Goal: Register for event/course

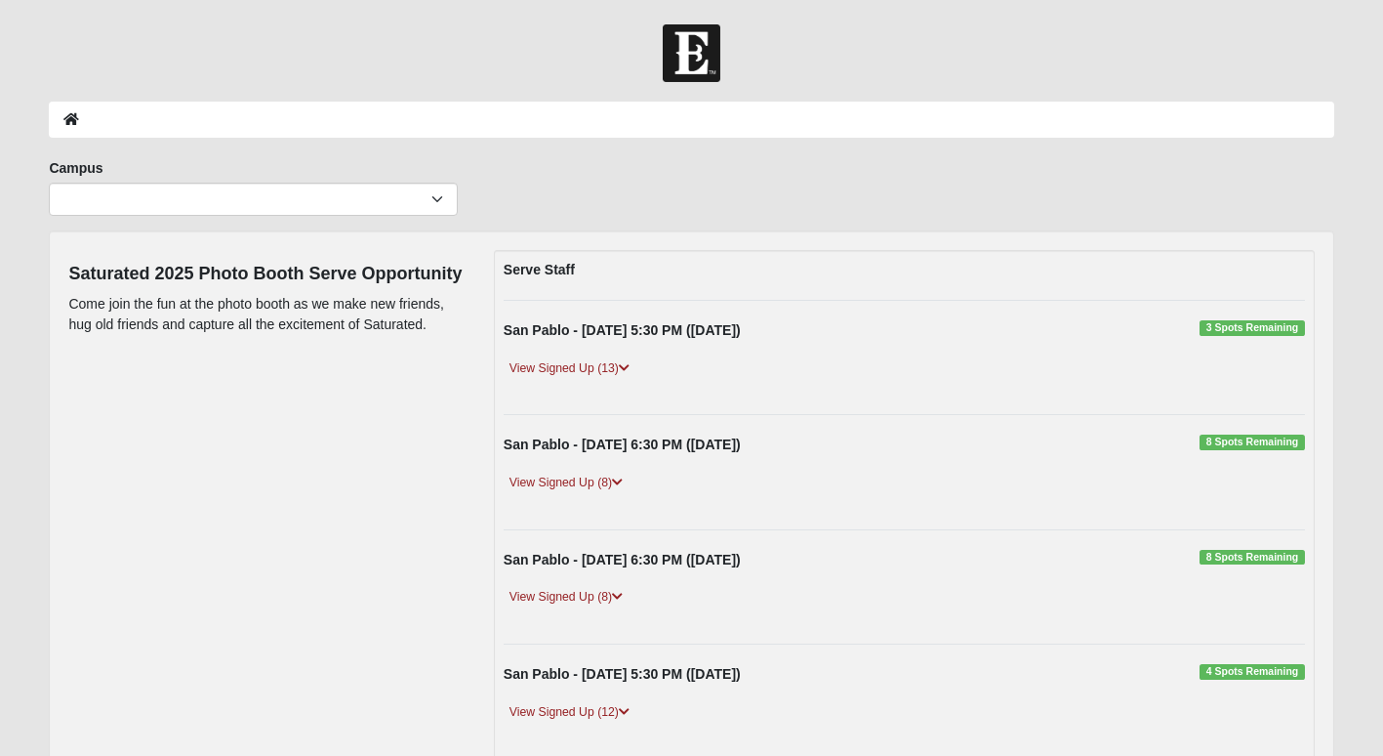
click at [1258, 327] on span "3 Spots Remaining" at bounding box center [1252, 328] width 104 height 16
click at [1258, 324] on span "3 Spots Remaining" at bounding box center [1252, 328] width 104 height 16
click at [563, 358] on link "View Signed Up (13)" at bounding box center [570, 368] width 132 height 20
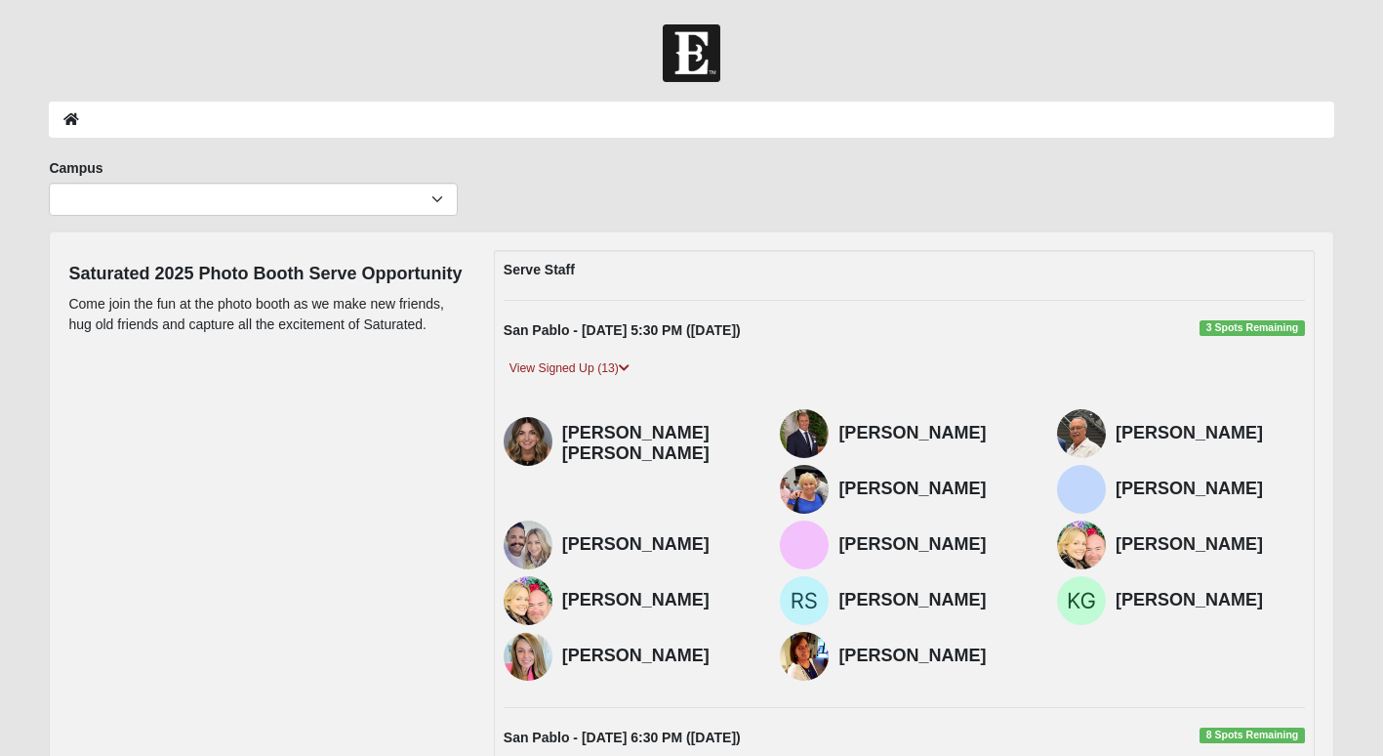
click at [1238, 329] on span "3 Spots Remaining" at bounding box center [1252, 328] width 104 height 16
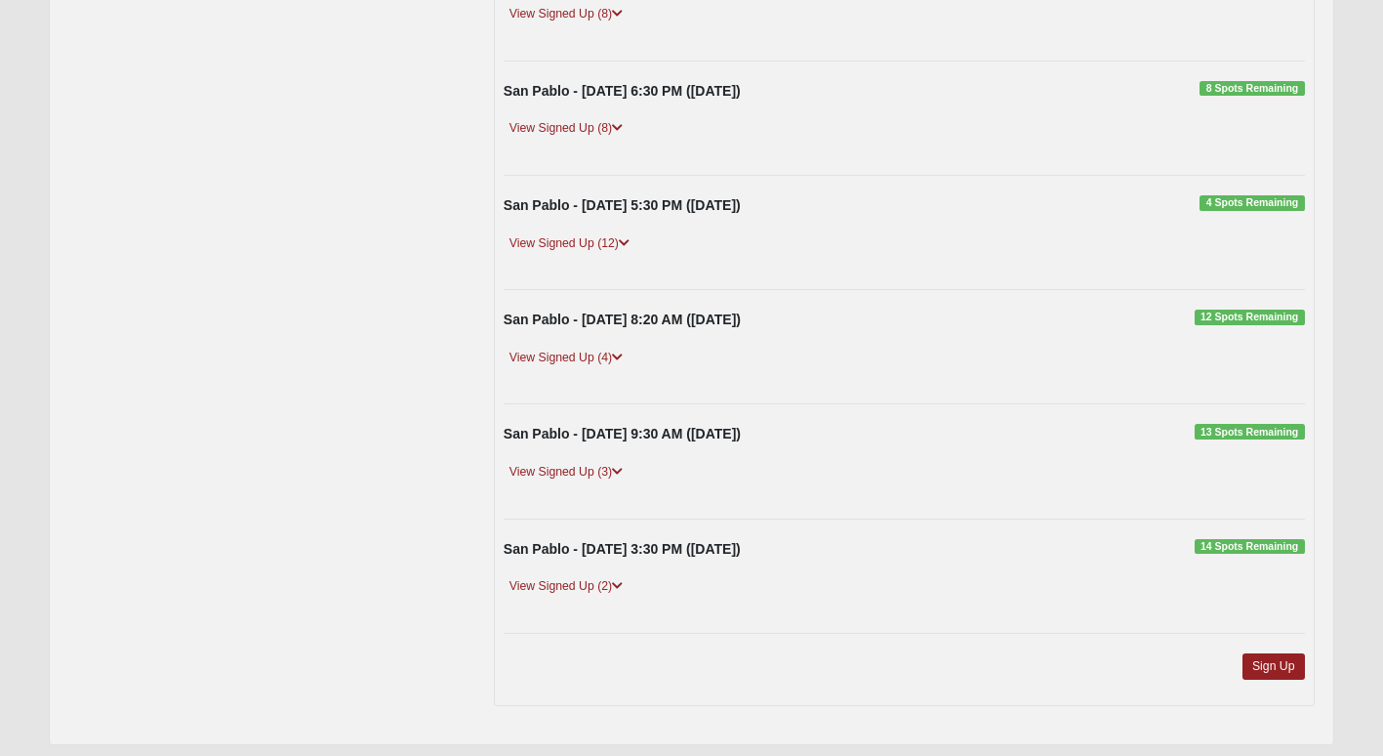
scroll to position [821, 0]
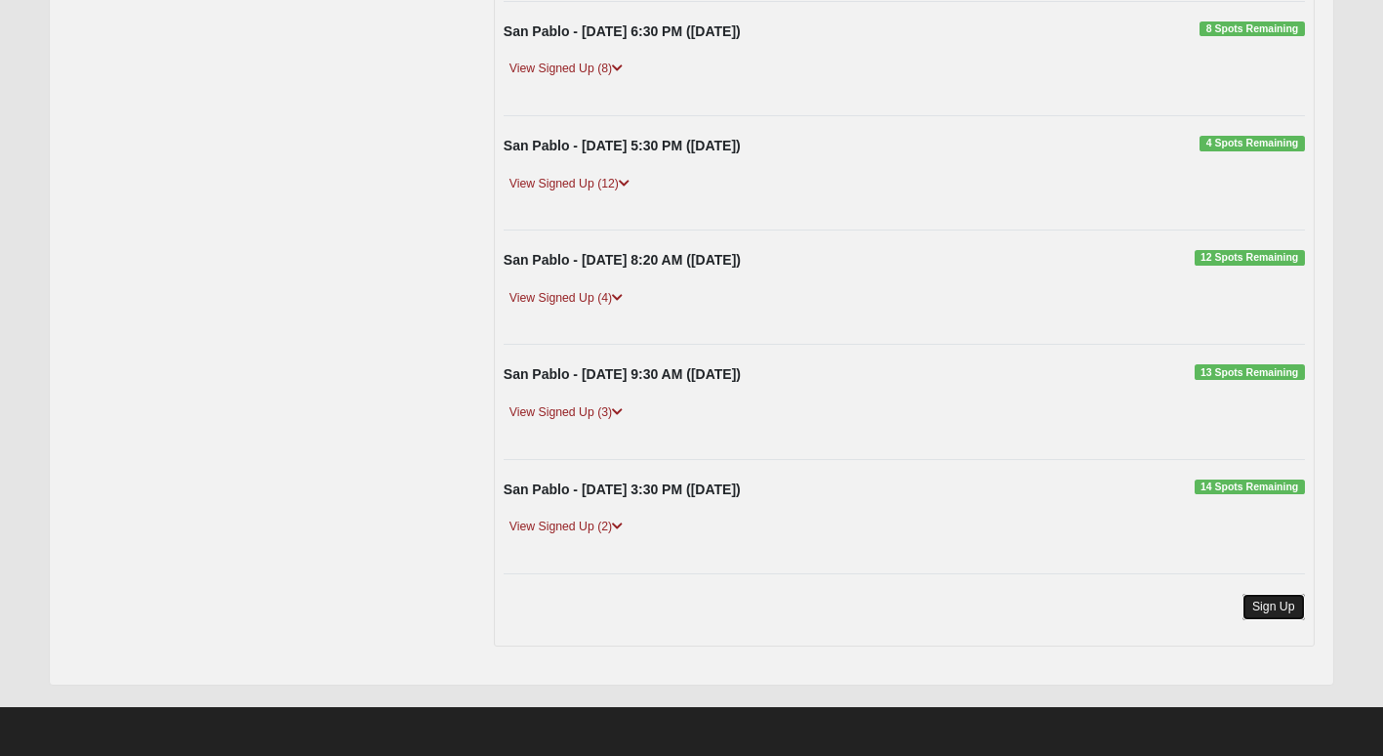
click at [1263, 607] on link "Sign Up" at bounding box center [1274, 606] width 62 height 26
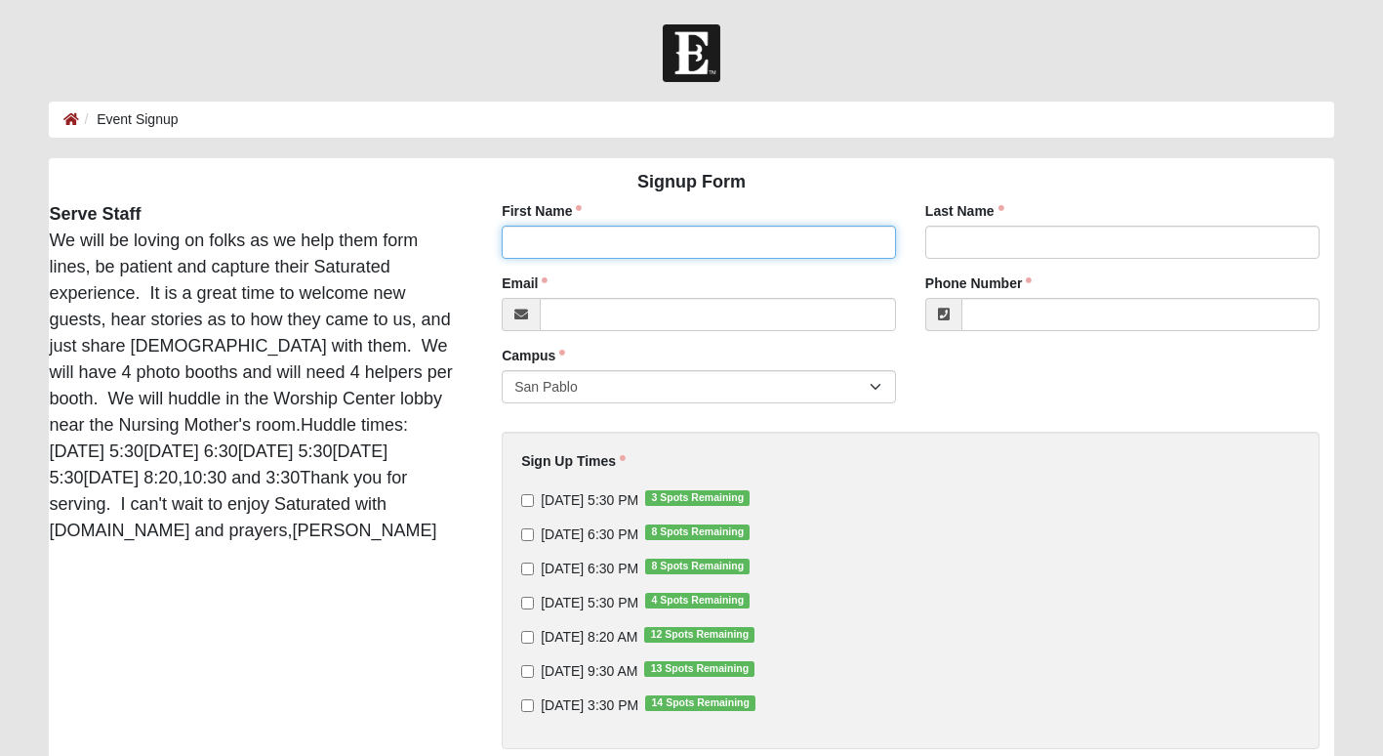
click at [624, 241] on input "First Name" at bounding box center [699, 241] width 394 height 33
type input "b"
type input "Beth"
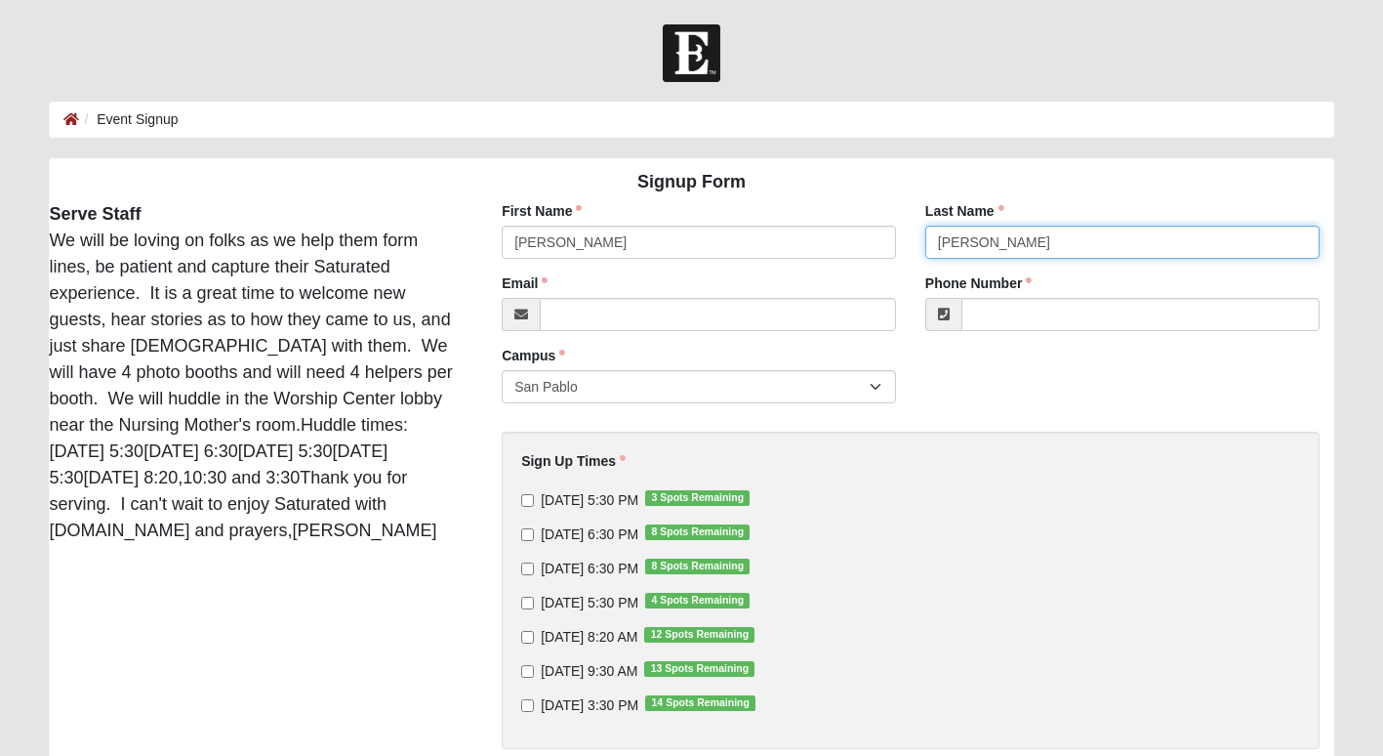
type input "Helfrich"
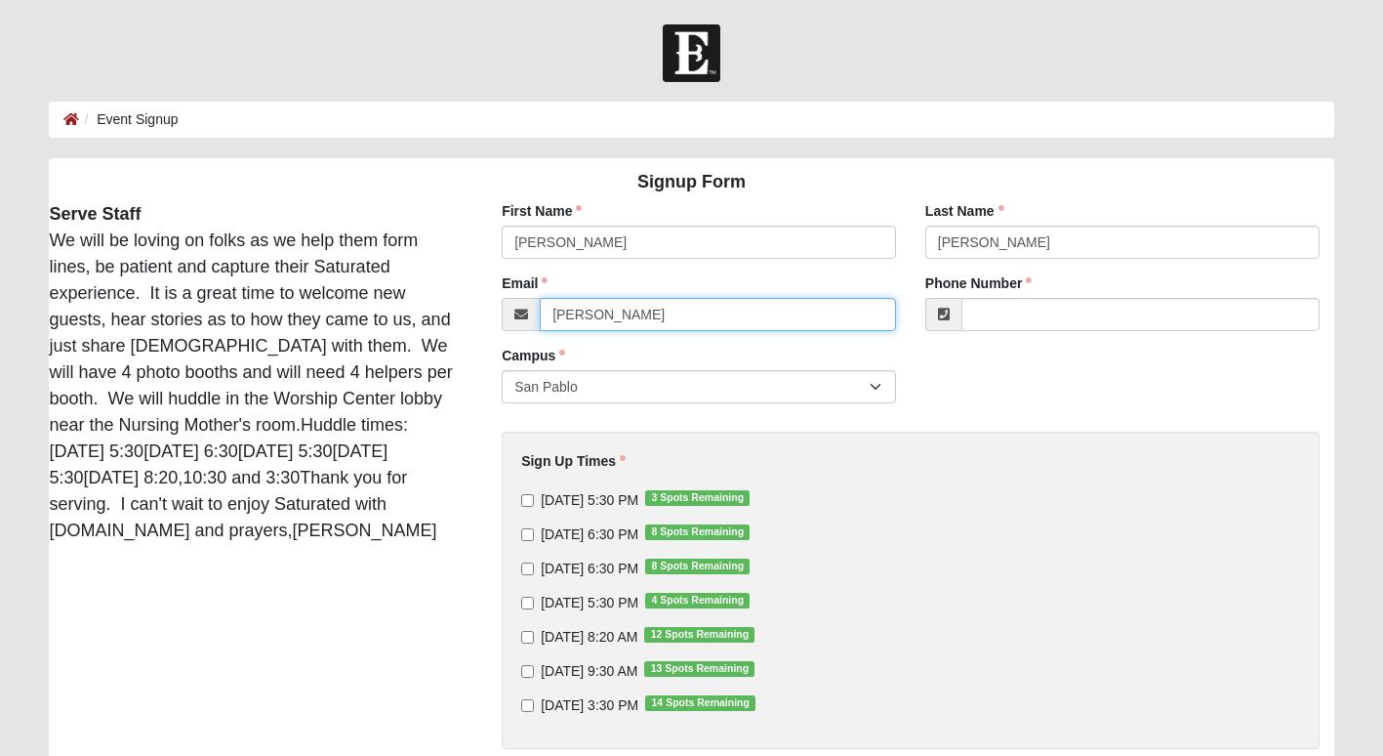
type input "beth@bethhelfrich.com"
type input "(904) 472-8249"
click at [527, 495] on input "9/10/2025 5:30 PM 3 Spots Remaining" at bounding box center [527, 500] width 13 height 13
checkbox input "true"
click at [528, 536] on input "9/11/2025 6:30 PM 8 Spots Remaining" at bounding box center [527, 534] width 13 height 13
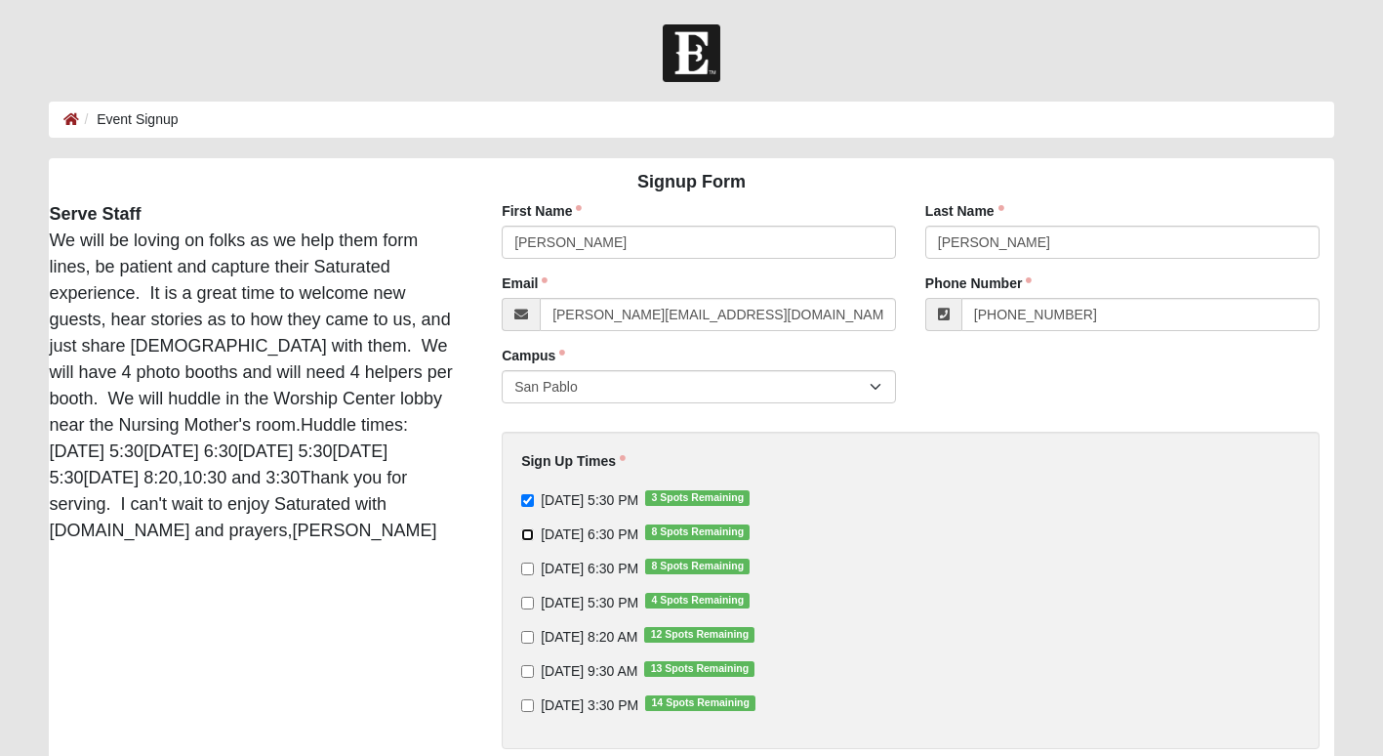
checkbox input "true"
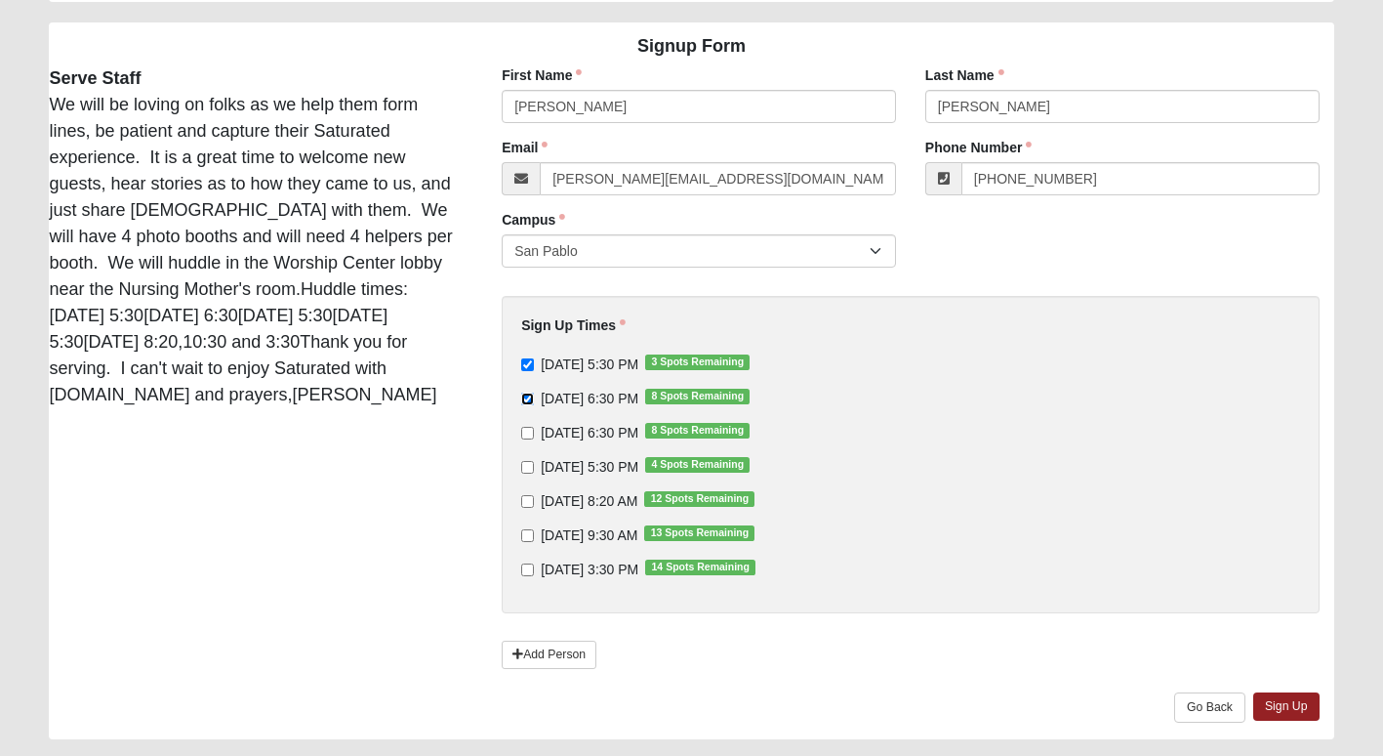
scroll to position [190, 0]
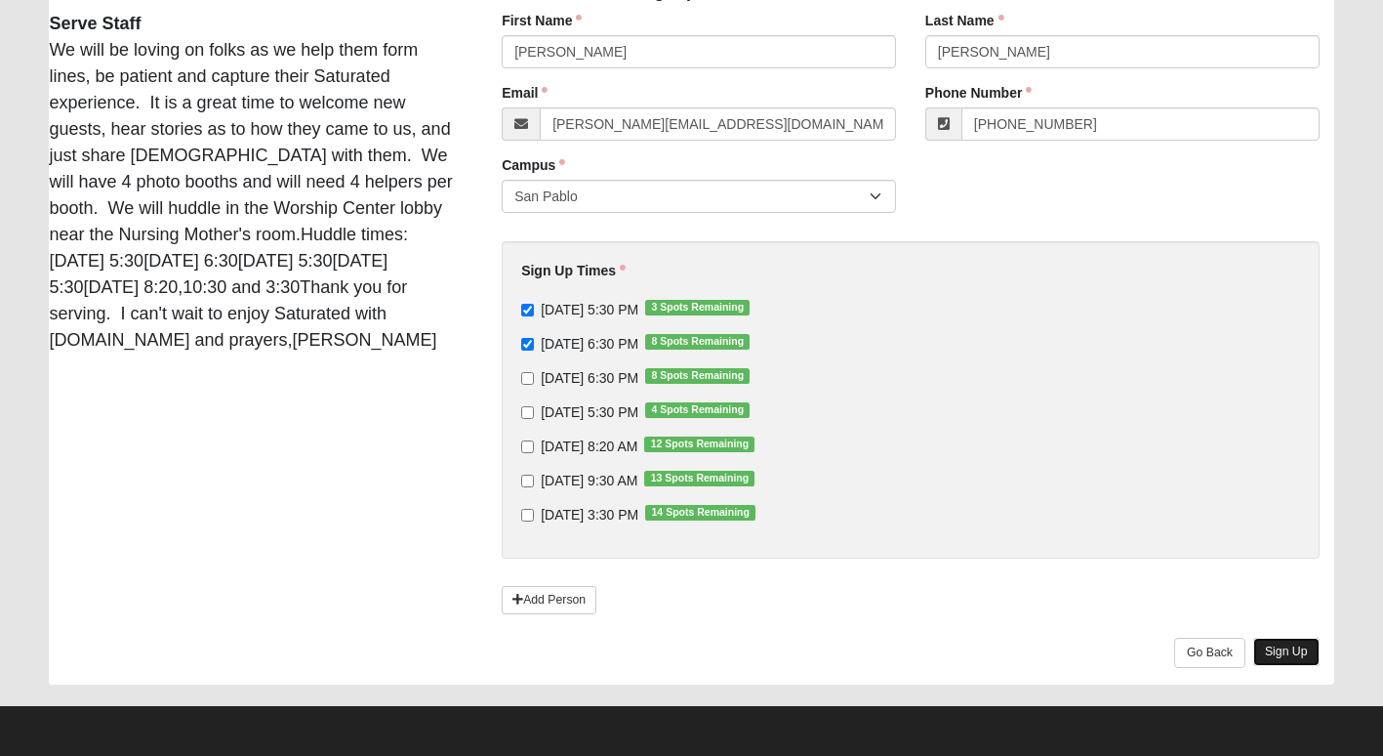
click at [1284, 651] on link "Sign Up" at bounding box center [1286, 651] width 66 height 28
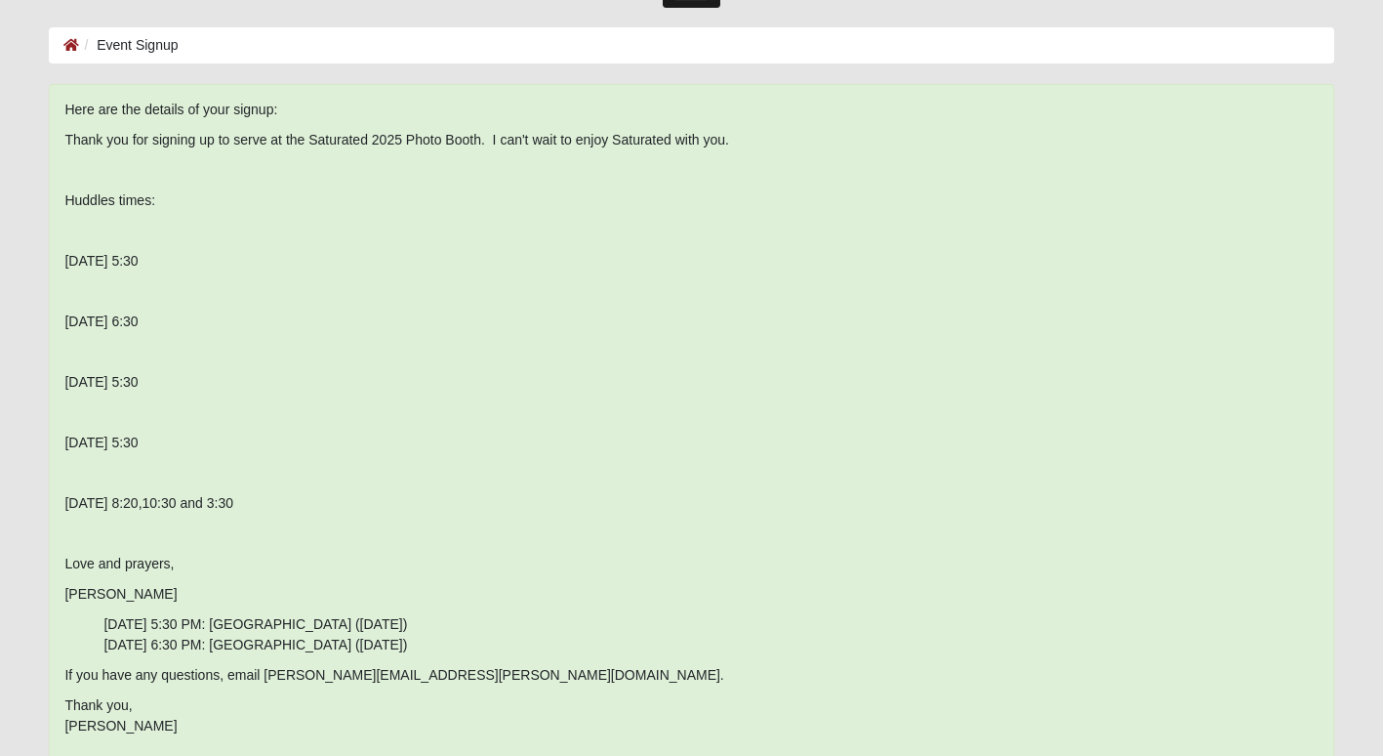
scroll to position [0, 0]
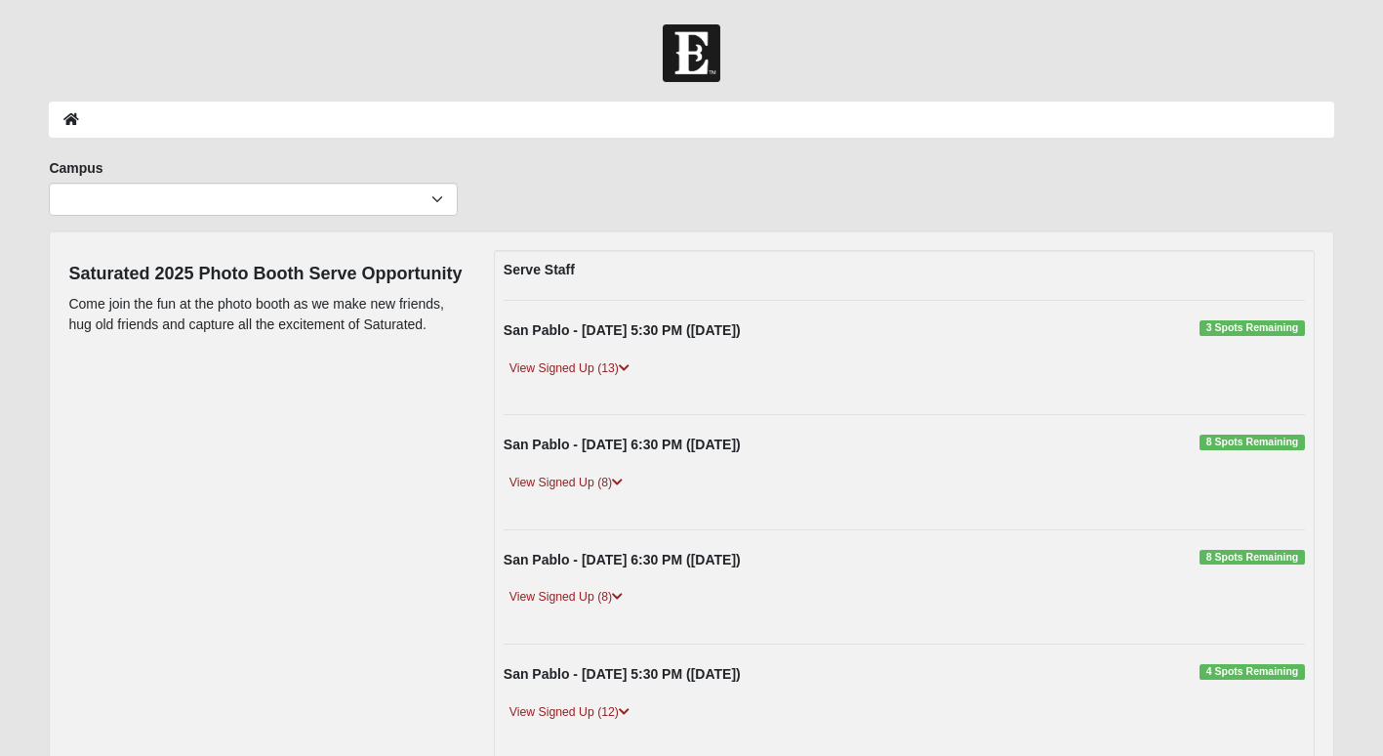
click at [291, 35] on div at bounding box center [691, 53] width 1383 height 58
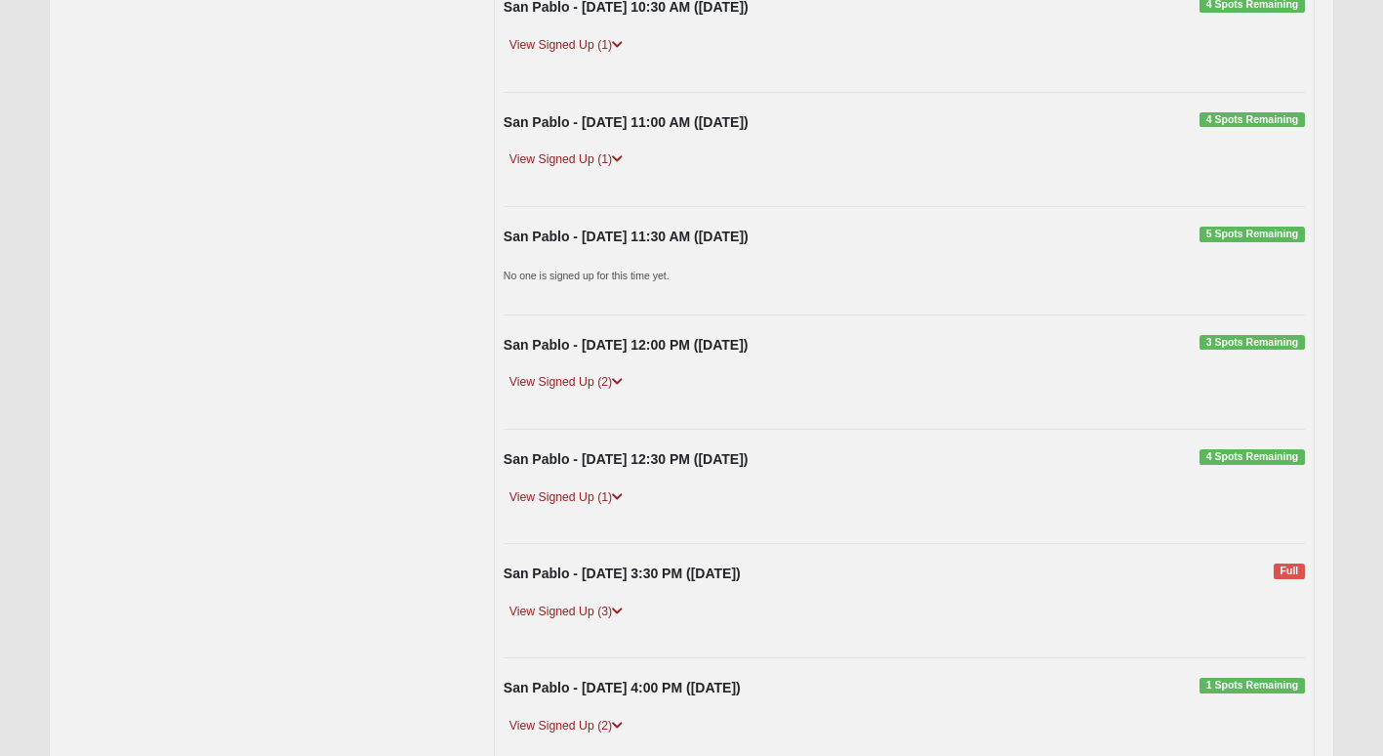
scroll to position [1367, 0]
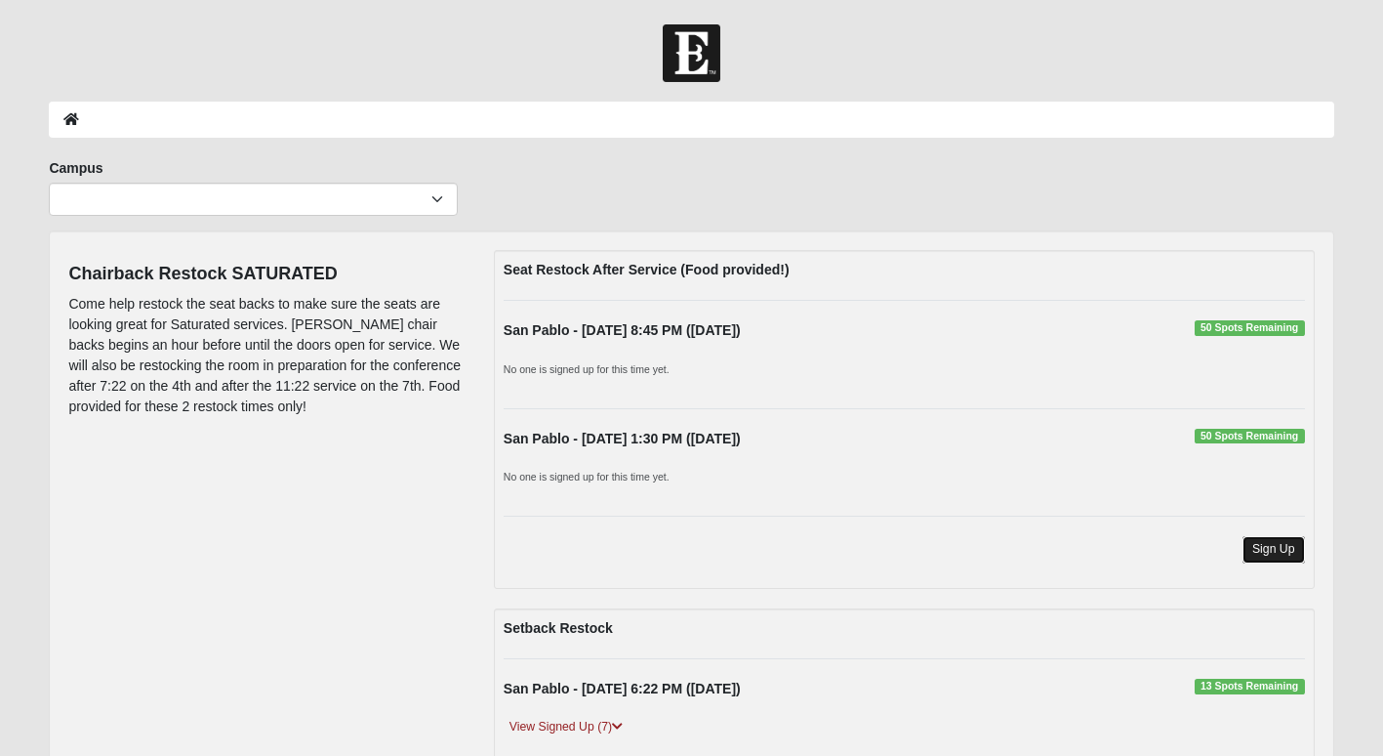
click at [1265, 551] on link "Sign Up" at bounding box center [1274, 549] width 62 height 26
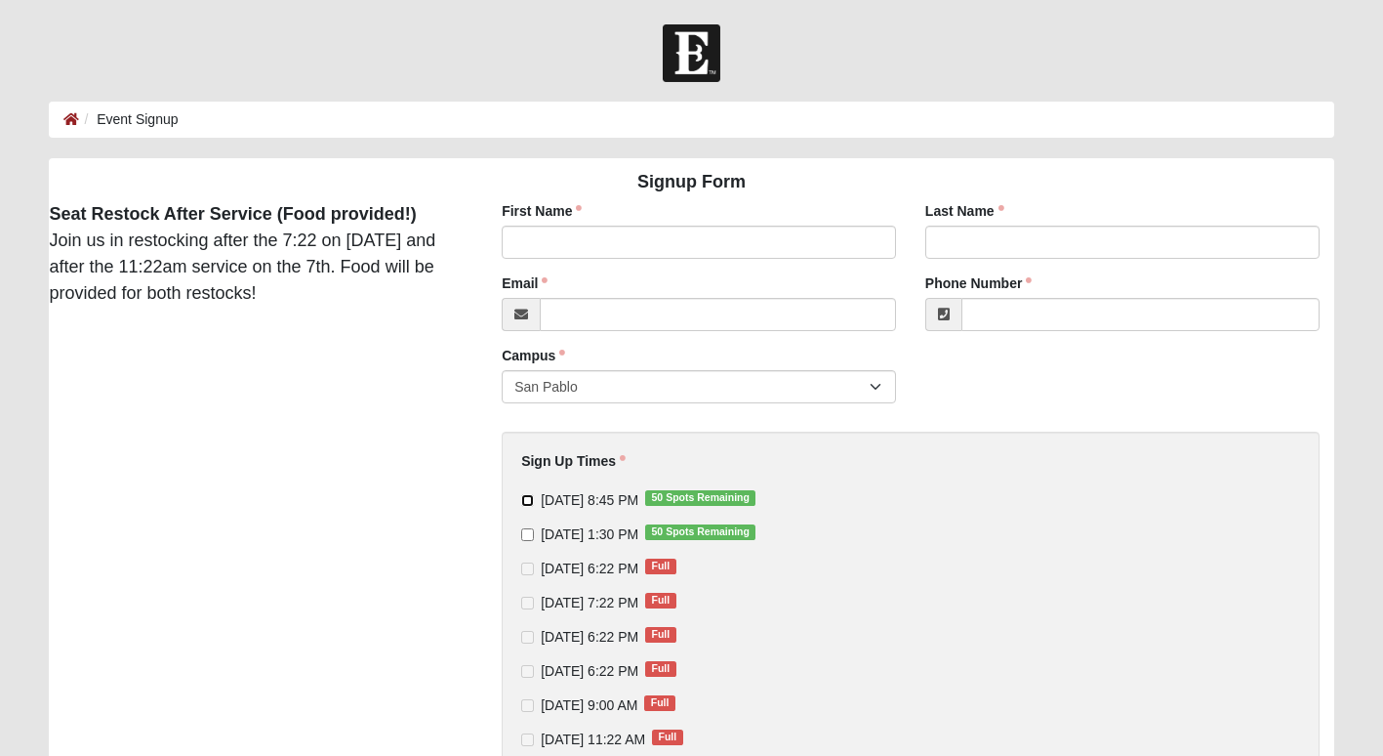
click at [528, 498] on input "9/4/2025 8:45 PM 50 Spots Remaining" at bounding box center [527, 500] width 13 height 13
checkbox input "true"
click at [581, 235] on input "First Name" at bounding box center [699, 241] width 394 height 33
type input "Beth"
type input "Helfrich"
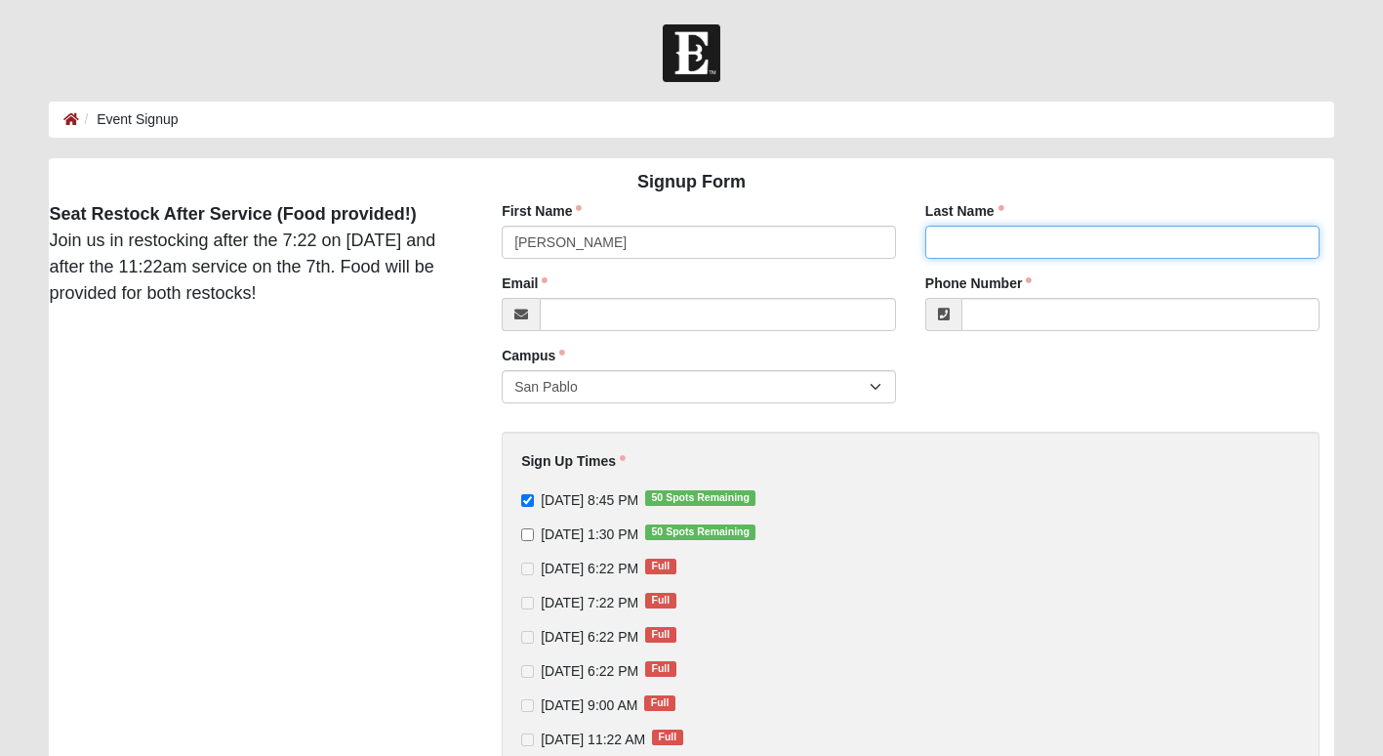
type input "beth@bethhelfrich.com"
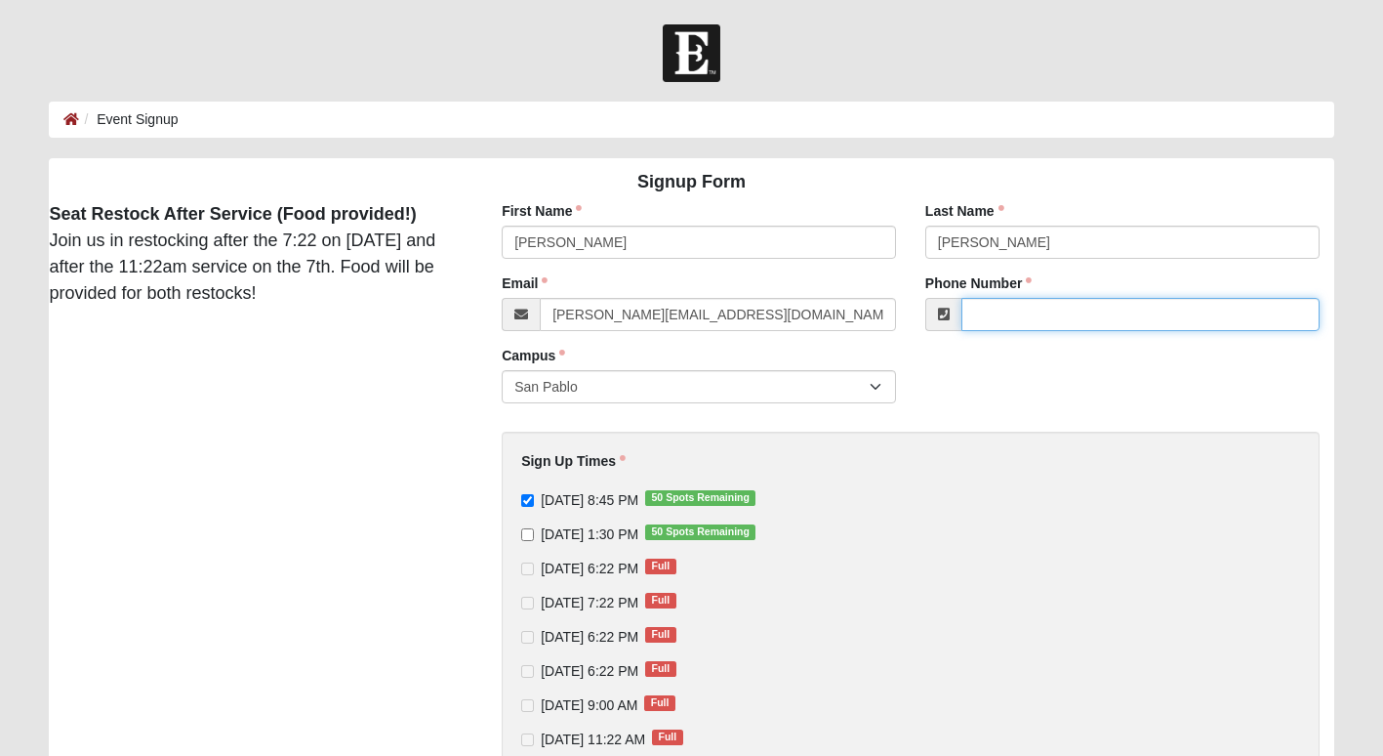
type input "(904) 472-8249"
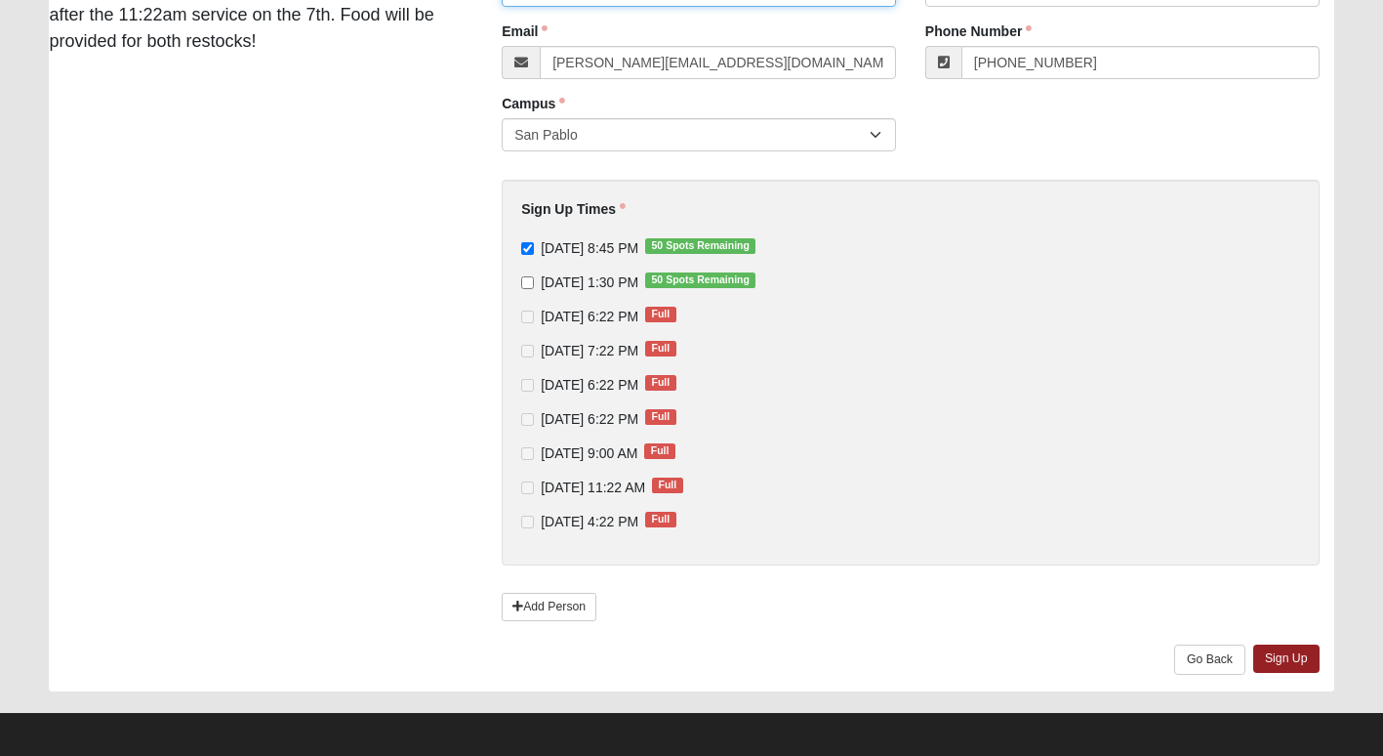
scroll to position [259, 0]
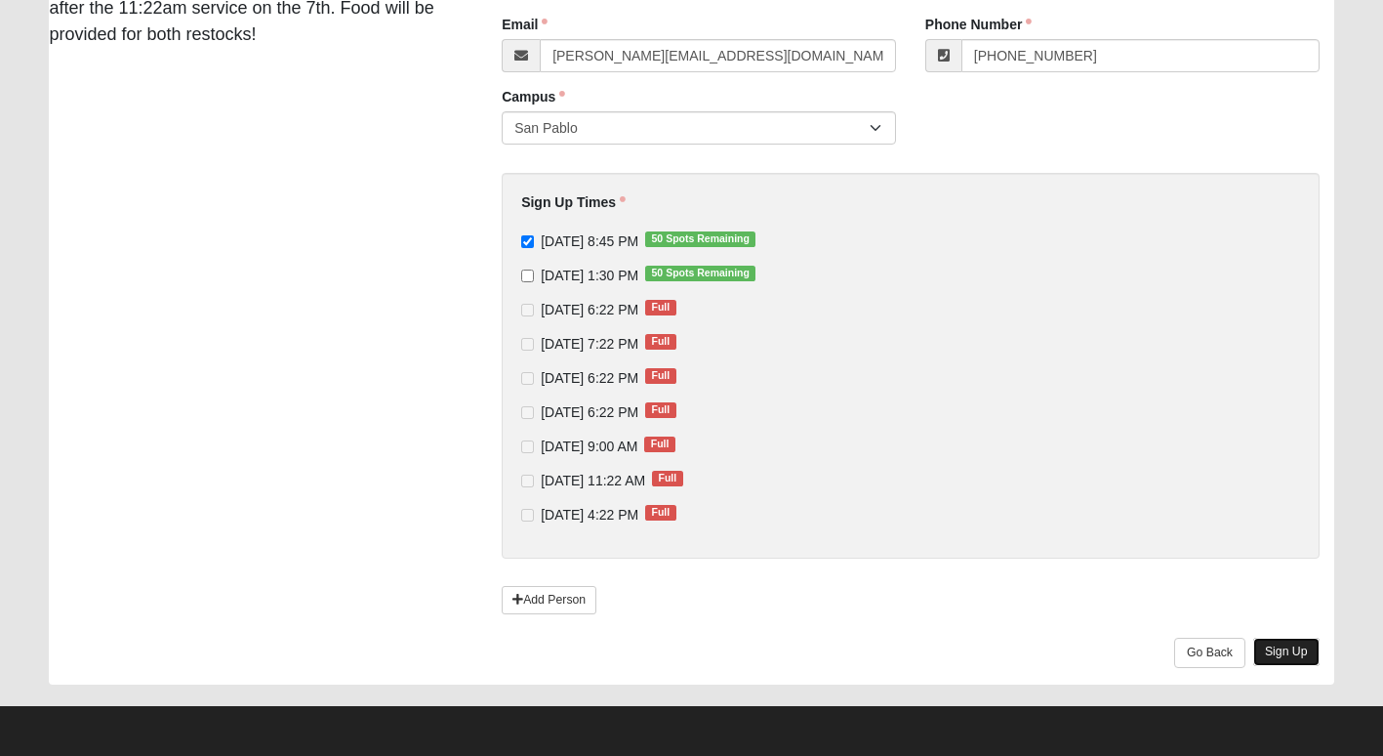
click at [1288, 647] on link "Sign Up" at bounding box center [1286, 651] width 66 height 28
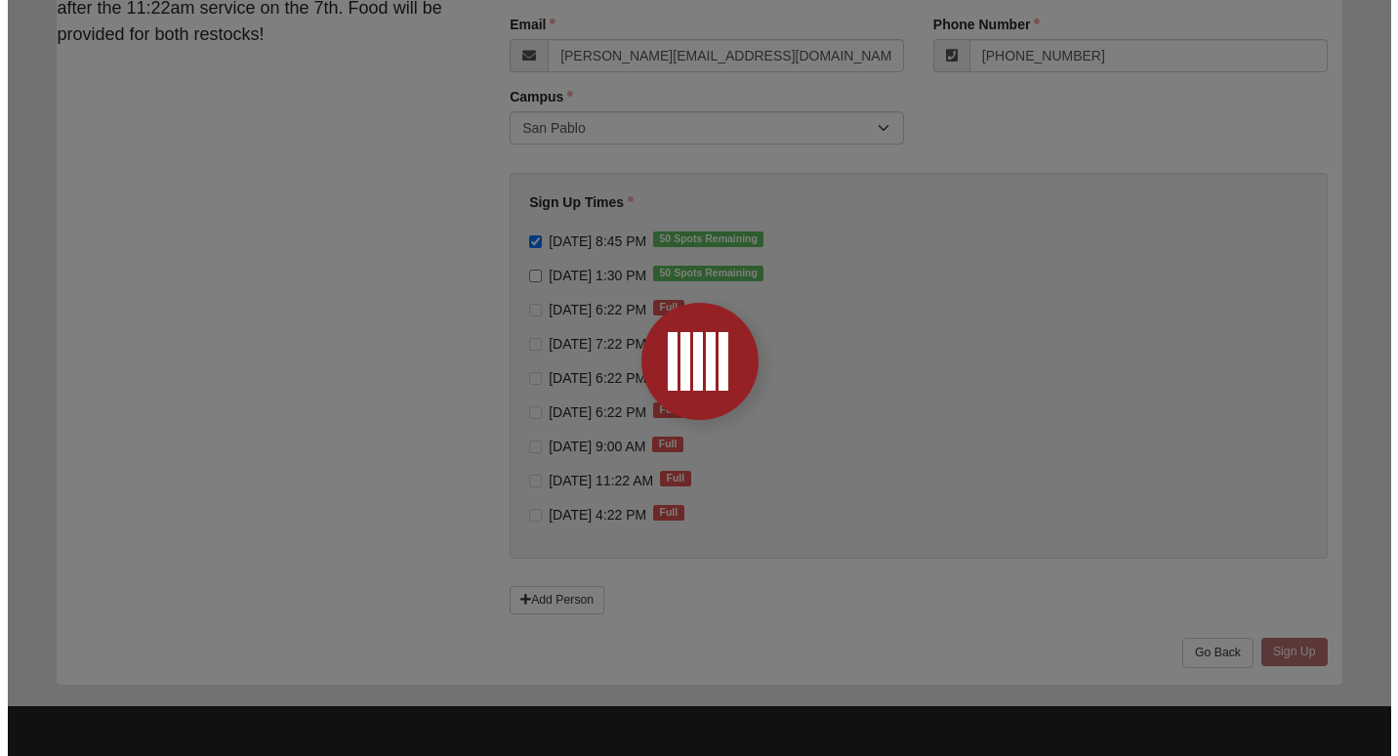
scroll to position [0, 0]
